Goal: Task Accomplishment & Management: Use online tool/utility

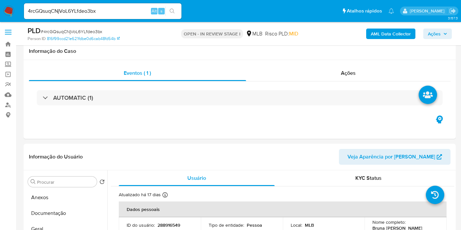
select select "10"
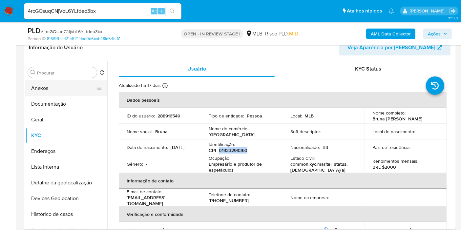
click at [63, 86] on button "Anexos" at bounding box center [63, 88] width 77 height 16
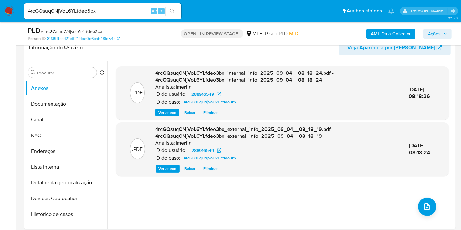
drag, startPoint x: 460, startPoint y: 163, endPoint x: 446, endPoint y: 181, distance: 23.2
click at [424, 209] on icon "upload-file" at bounding box center [427, 207] width 8 height 8
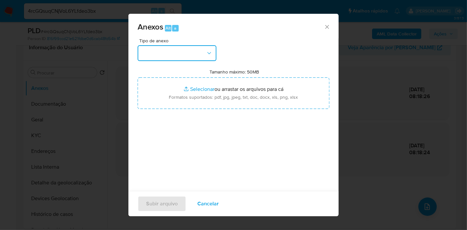
click at [182, 57] on button "button" at bounding box center [177, 53] width 79 height 16
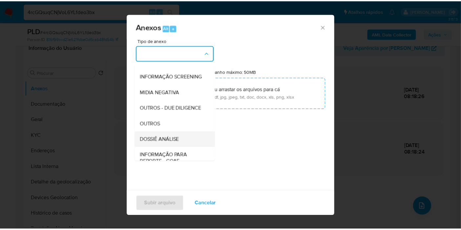
scroll to position [73, 0]
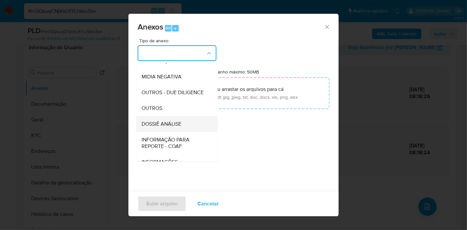
click at [183, 132] on div "DOSSIÊ ANÁLISE" at bounding box center [174, 124] width 67 height 16
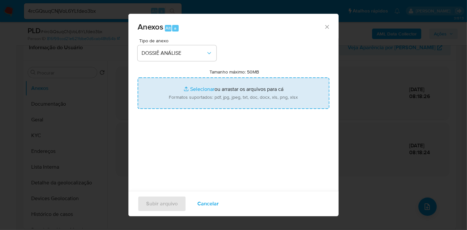
click at [197, 96] on input "Tamanho máximo: 50MB Selecionar arquivos" at bounding box center [234, 93] width 192 height 32
type input "C:\fakepath\SAR - XXX - CPF 01923299360 - BRUNA RAQUEL PAULINO RAMOS.pdf"
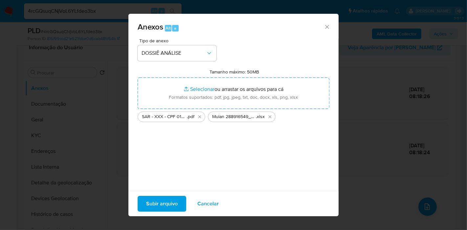
click at [165, 199] on span "Subir arquivo" at bounding box center [162, 204] width 32 height 14
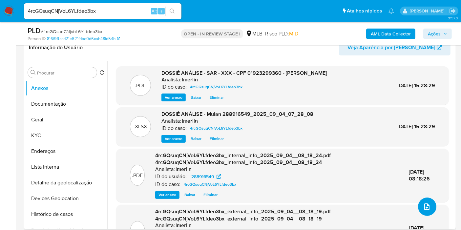
scroll to position [0, 0]
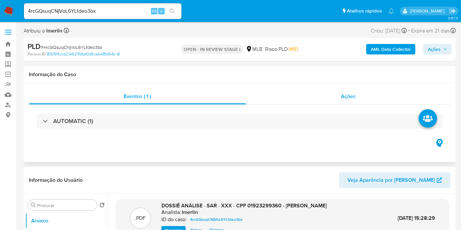
click at [371, 90] on div "Ações" at bounding box center [348, 97] width 205 height 16
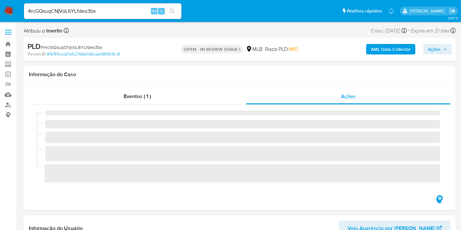
click at [440, 54] on span "Ações" at bounding box center [434, 49] width 13 height 11
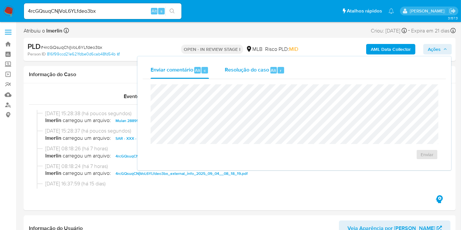
click at [265, 73] on span "Resolução do caso" at bounding box center [247, 70] width 44 height 8
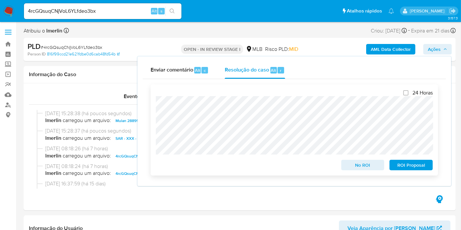
click at [409, 165] on span "ROI Proposal" at bounding box center [411, 165] width 34 height 9
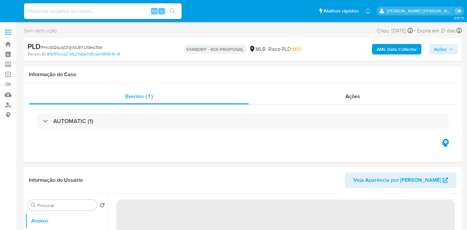
select select "10"
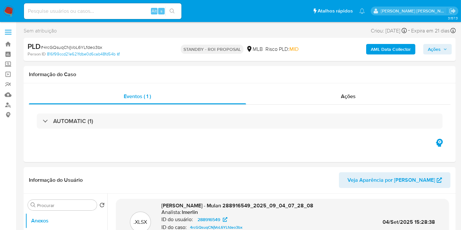
click at [6, 10] on img at bounding box center [8, 11] width 11 height 11
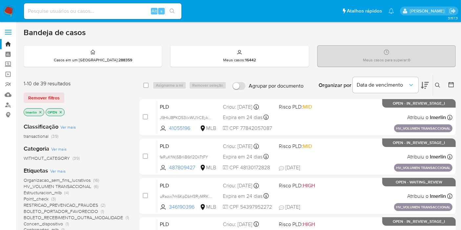
click at [40, 109] on p "lmerlin" at bounding box center [34, 112] width 20 height 7
click at [40, 111] on icon "close-filter" at bounding box center [40, 112] width 2 height 2
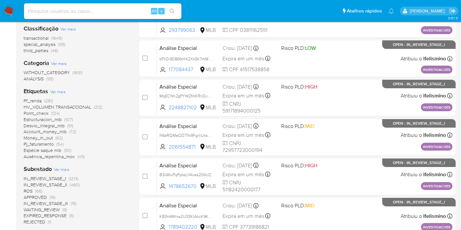
scroll to position [109, 0]
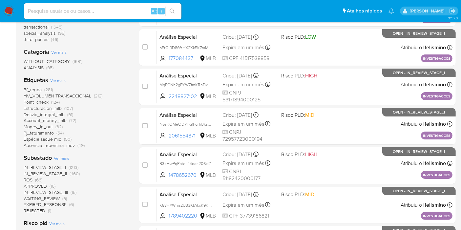
click at [126, 8] on input at bounding box center [103, 11] width 158 height 9
paste input "7K5UtG14CTXUs3T7Y91PFE37"
type input "7K5UtG14CTXUs3T7Y91PFE37"
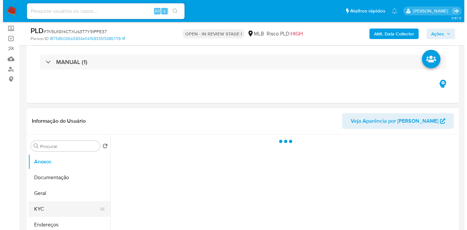
scroll to position [109, 0]
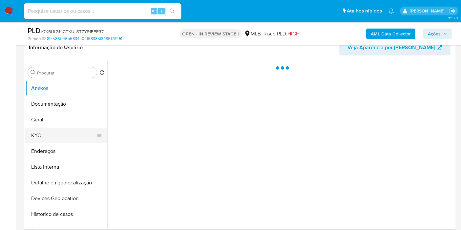
click at [60, 133] on button "KYC" at bounding box center [63, 136] width 77 height 16
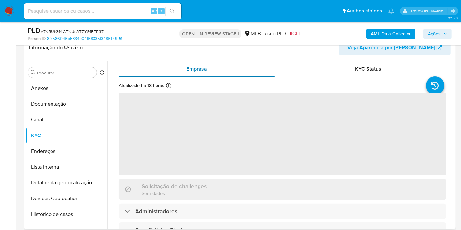
select select "10"
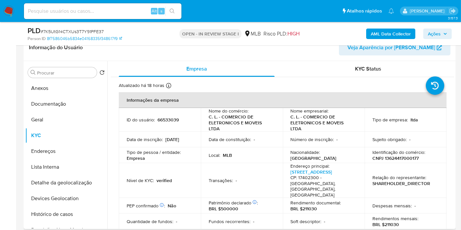
click at [411, 156] on p "CNPJ 13624417000177" at bounding box center [396, 158] width 46 height 6
copy p "13624417000177"
click at [53, 215] on button "Histórico de casos" at bounding box center [63, 214] width 77 height 16
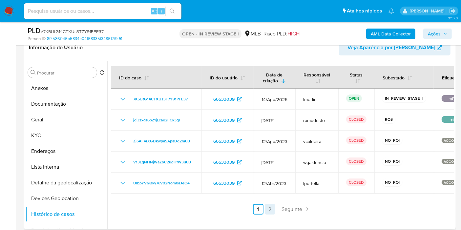
click at [270, 212] on link "2" at bounding box center [270, 209] width 11 height 11
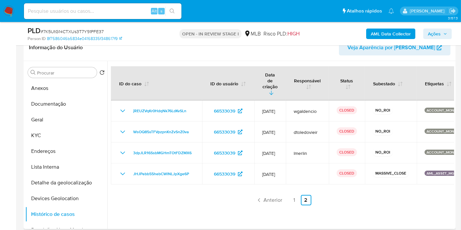
drag, startPoint x: 290, startPoint y: 189, endPoint x: 279, endPoint y: 50, distance: 139.3
click at [291, 195] on link "1" at bounding box center [294, 200] width 11 height 11
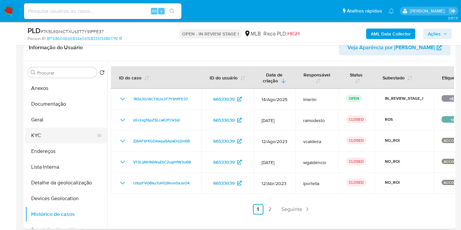
click at [59, 136] on button "KYC" at bounding box center [63, 136] width 77 height 16
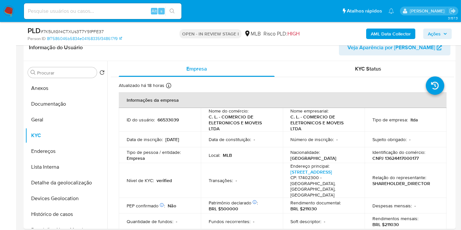
click at [381, 34] on b "AML Data Collector" at bounding box center [391, 34] width 40 height 11
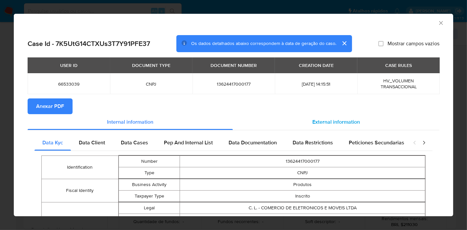
click at [322, 114] on div "External information" at bounding box center [336, 122] width 206 height 16
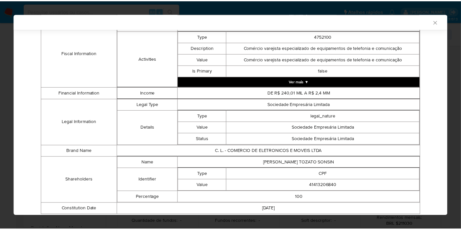
scroll to position [272, 0]
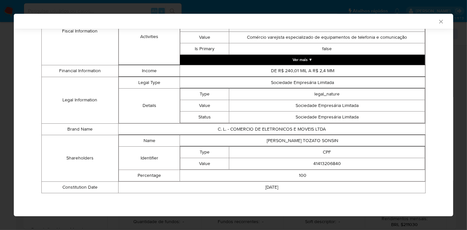
click at [312, 138] on td "LEONARDO TOZATO SONSIN" at bounding box center [302, 140] width 245 height 11
copy td "LEONARDO TOZATO SONSIN"
click at [324, 166] on td "41413206840" at bounding box center [327, 163] width 196 height 11
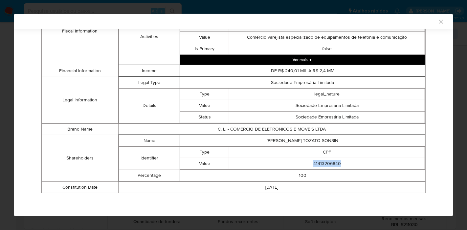
click at [324, 166] on td "41413206840" at bounding box center [327, 163] width 196 height 11
copy td "41413206840"
click at [438, 22] on icon "Fechar a janela" at bounding box center [441, 21] width 7 height 7
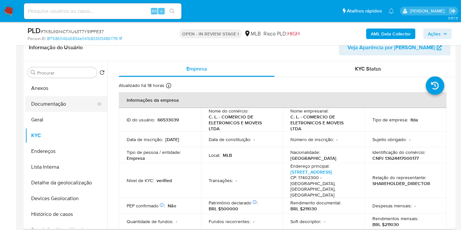
click at [57, 106] on button "Documentação" at bounding box center [63, 104] width 77 height 16
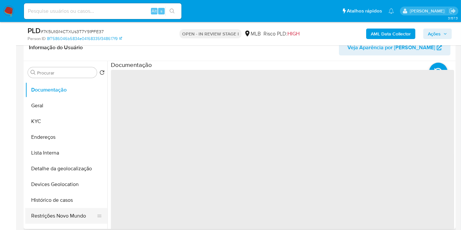
scroll to position [36, 0]
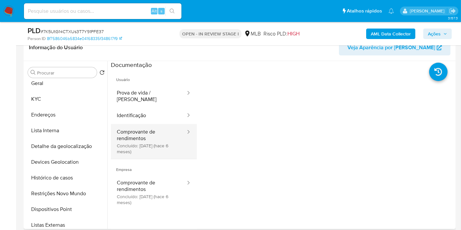
click at [160, 143] on button "Comprovante de rendimentos Concluído: 06/03/2025 (hace 6 meses)" at bounding box center [149, 141] width 76 height 35
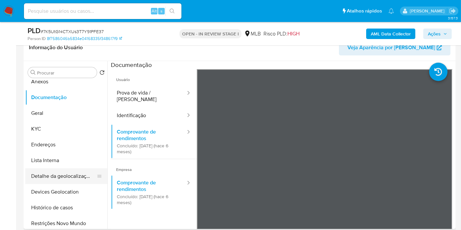
scroll to position [0, 0]
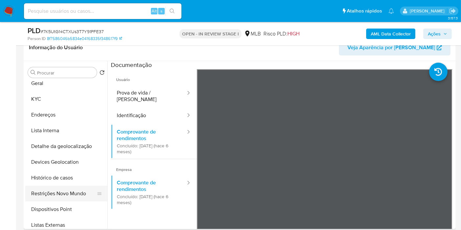
click at [75, 194] on button "Restrições Novo Mundo" at bounding box center [63, 194] width 77 height 16
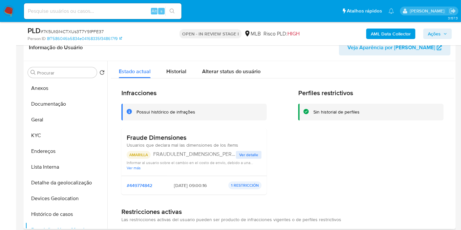
click at [245, 157] on span "Ver detalle" at bounding box center [248, 155] width 19 height 7
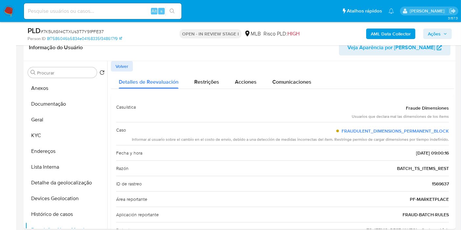
click at [385, 34] on b "AML Data Collector" at bounding box center [391, 34] width 40 height 11
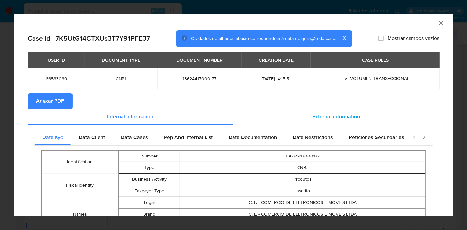
click at [305, 110] on div "External information" at bounding box center [336, 117] width 206 height 16
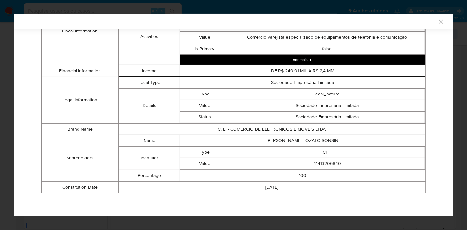
scroll to position [85, 0]
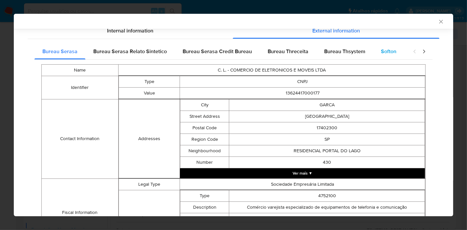
click at [389, 52] on span "Softon" at bounding box center [388, 52] width 15 height 8
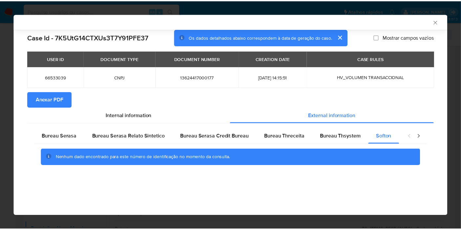
scroll to position [0, 0]
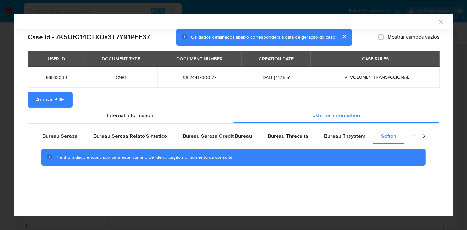
click at [438, 21] on icon "Fechar a janela" at bounding box center [441, 21] width 7 height 7
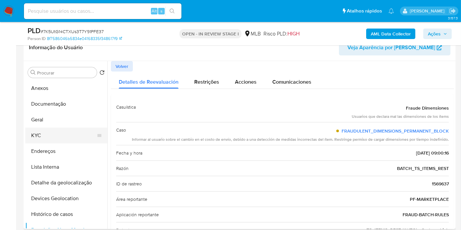
click at [57, 135] on button "KYC" at bounding box center [63, 136] width 77 height 16
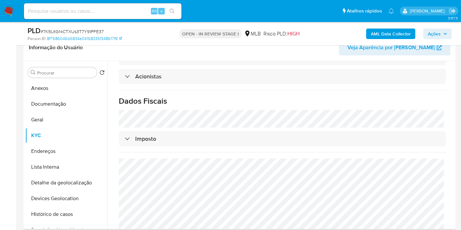
scroll to position [410, 0]
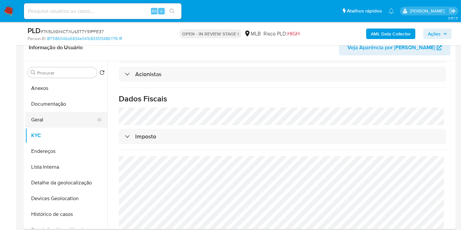
click at [43, 120] on button "Geral" at bounding box center [63, 120] width 77 height 16
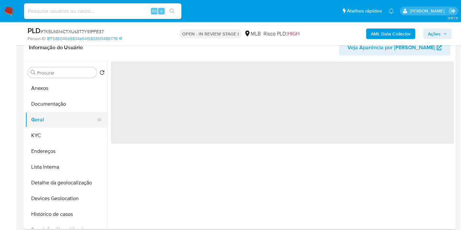
scroll to position [0, 0]
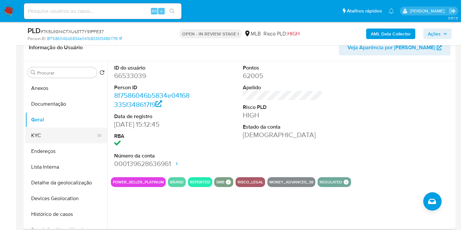
click at [71, 140] on button "KYC" at bounding box center [63, 136] width 77 height 16
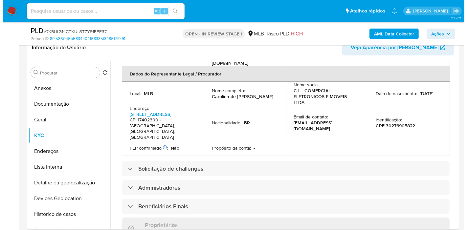
scroll to position [203, 0]
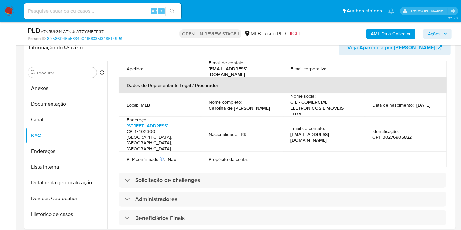
click at [378, 37] on b "AML Data Collector" at bounding box center [391, 34] width 40 height 11
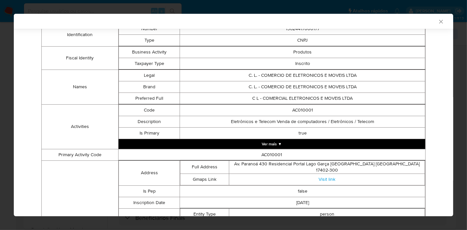
scroll to position [35, 0]
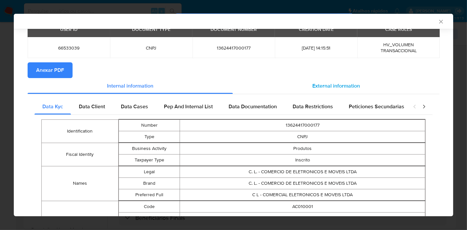
click at [328, 91] on div "External information" at bounding box center [336, 86] width 206 height 16
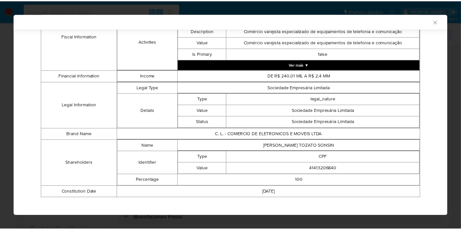
scroll to position [272, 0]
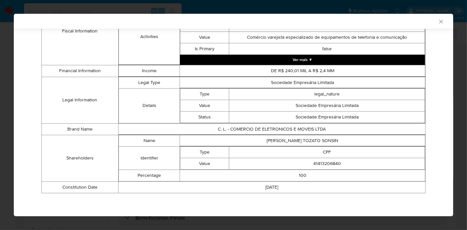
click at [438, 22] on icon "Fechar a janela" at bounding box center [441, 21] width 7 height 7
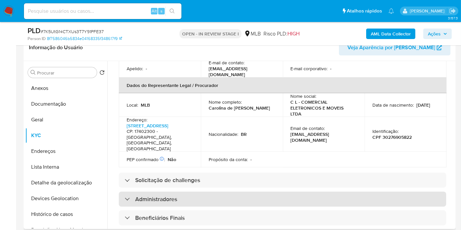
click at [270, 192] on div "Administradores" at bounding box center [283, 199] width 328 height 15
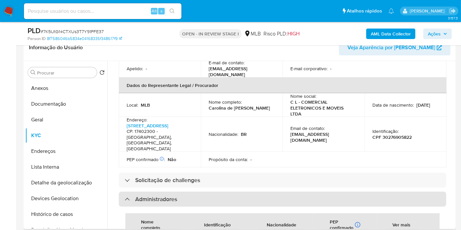
scroll to position [240, 0]
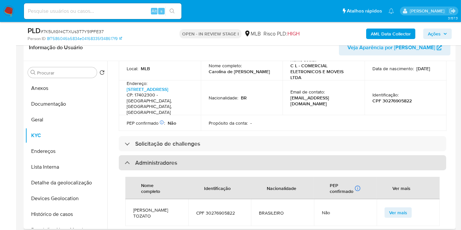
click at [275, 155] on div "Administradores" at bounding box center [283, 162] width 328 height 15
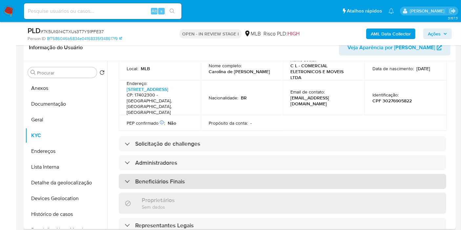
click at [257, 174] on div "Beneficiários Finais" at bounding box center [283, 181] width 328 height 15
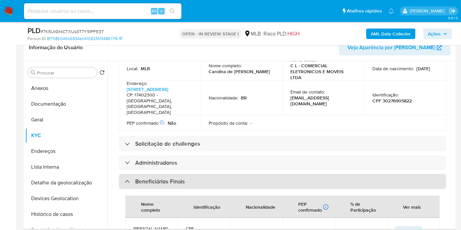
click at [258, 174] on div "Beneficiários Finais" at bounding box center [283, 181] width 328 height 15
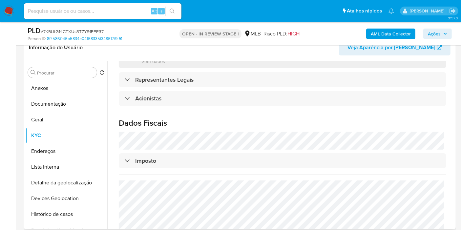
scroll to position [410, 0]
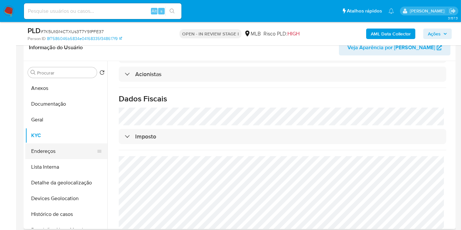
click at [72, 149] on button "Endereços" at bounding box center [63, 151] width 77 height 16
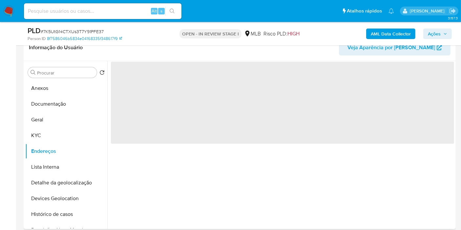
scroll to position [0, 0]
